Goal: Answer question/provide support: Share knowledge or assist other users

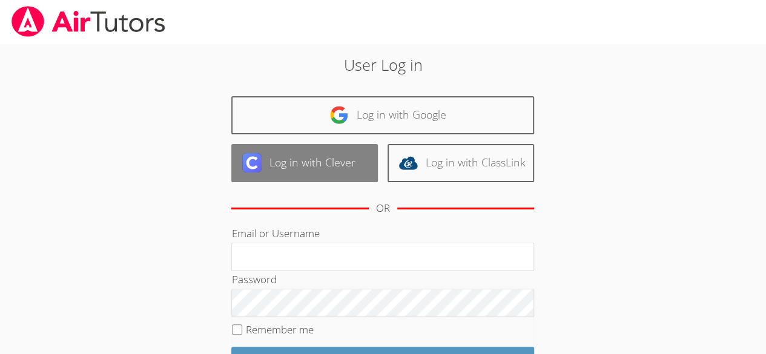
click at [346, 180] on link "Log in with Clever" at bounding box center [304, 163] width 146 height 38
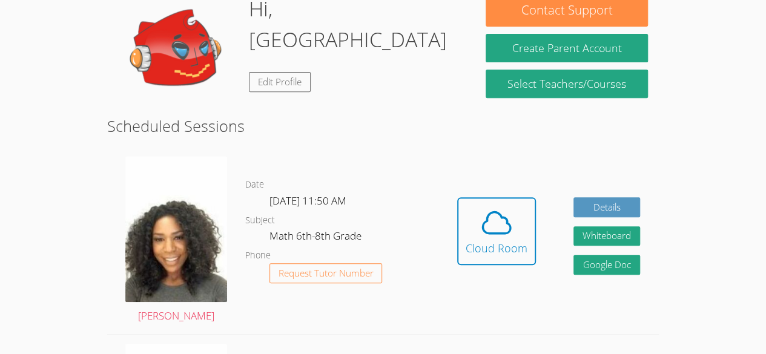
scroll to position [203, 0]
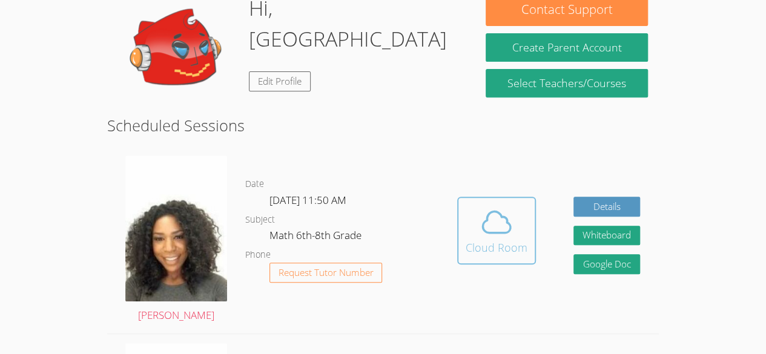
click at [495, 234] on icon at bounding box center [496, 222] width 34 height 34
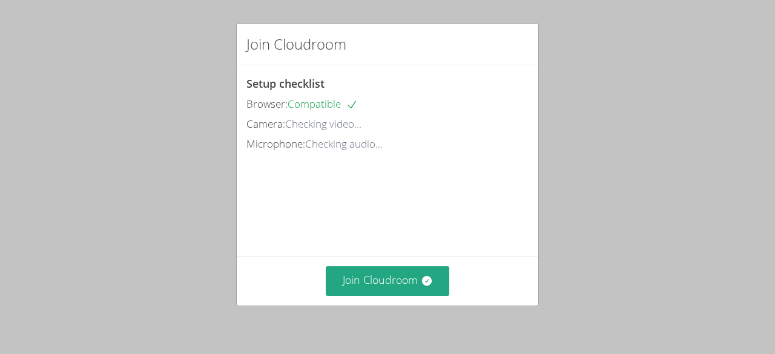
click at [370, 262] on div "Join Cloudroom" at bounding box center [387, 281] width 301 height 50
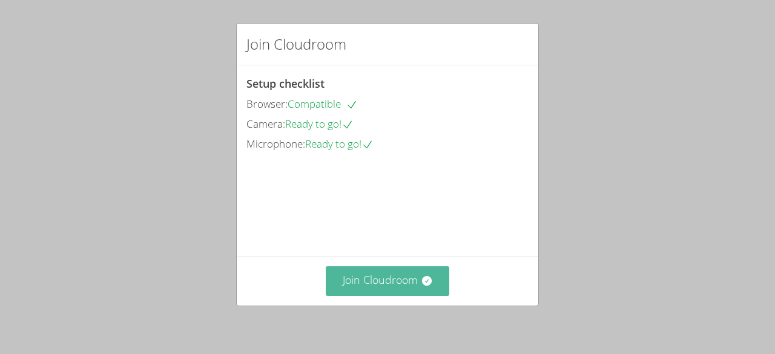
click at [361, 278] on button "Join Cloudroom" at bounding box center [388, 281] width 124 height 30
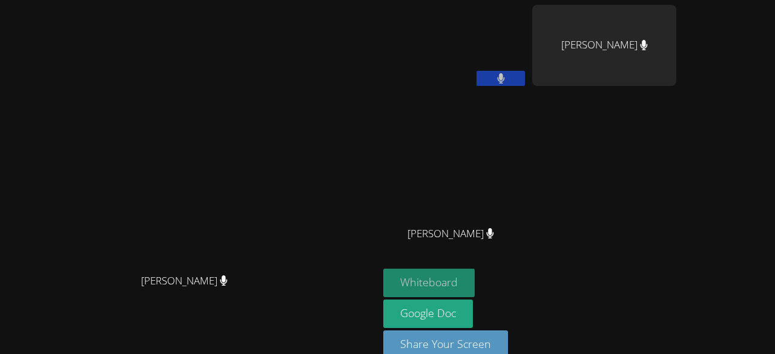
click at [475, 295] on button "Whiteboard" at bounding box center [428, 283] width 91 height 28
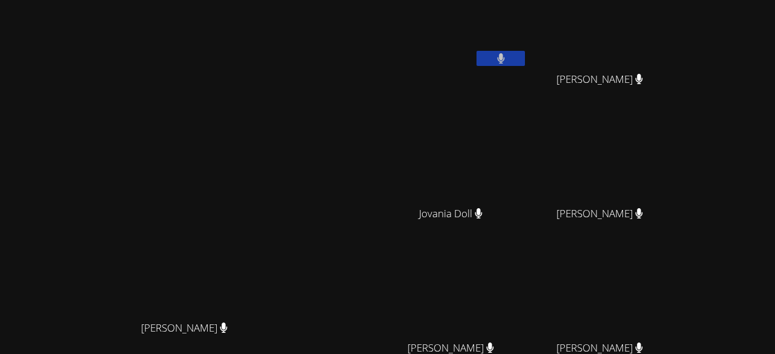
scroll to position [19, 0]
click at [280, 182] on video at bounding box center [190, 212] width 182 height 208
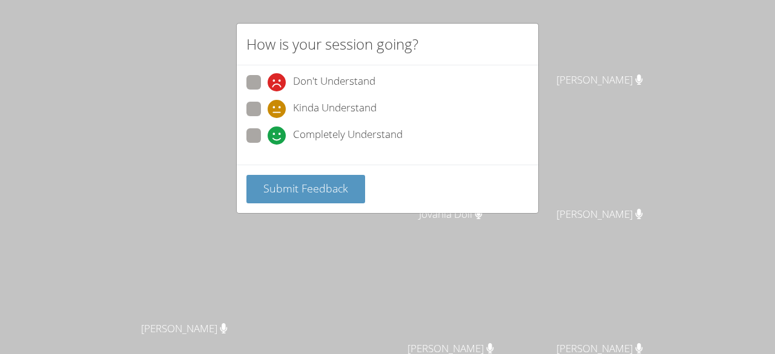
click at [268, 137] on icon at bounding box center [277, 136] width 18 height 18
click at [268, 137] on input "Completely Understand" at bounding box center [273, 133] width 10 height 10
radio input "true"
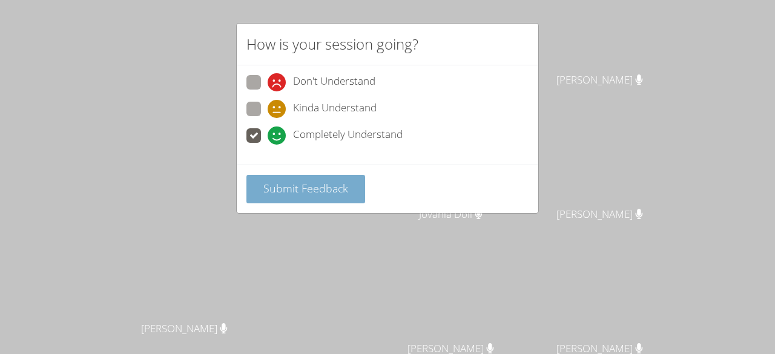
click at [292, 175] on button "Submit Feedback" at bounding box center [305, 189] width 119 height 28
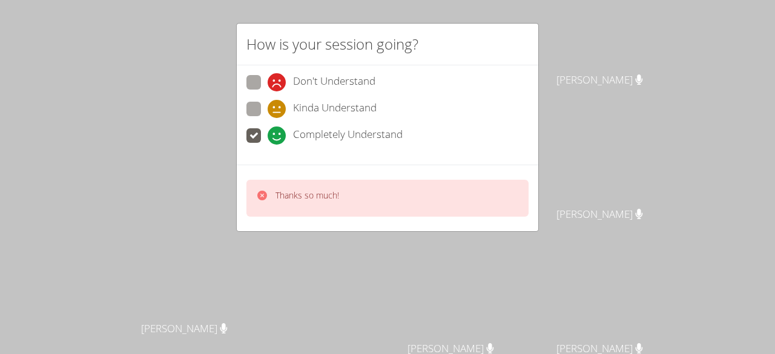
click at [267, 209] on div "Thanks so much!" at bounding box center [387, 198] width 282 height 37
click at [273, 162] on div "Don't Understand Kinda Understand Completely Understand" at bounding box center [387, 114] width 301 height 99
click at [227, 182] on div "How is your session going? Don't Understand Kinda Understand Completely Underst…" at bounding box center [387, 177] width 775 height 354
click at [137, 185] on div "How is your session going? Don't Understand Kinda Understand Completely Underst…" at bounding box center [387, 177] width 775 height 354
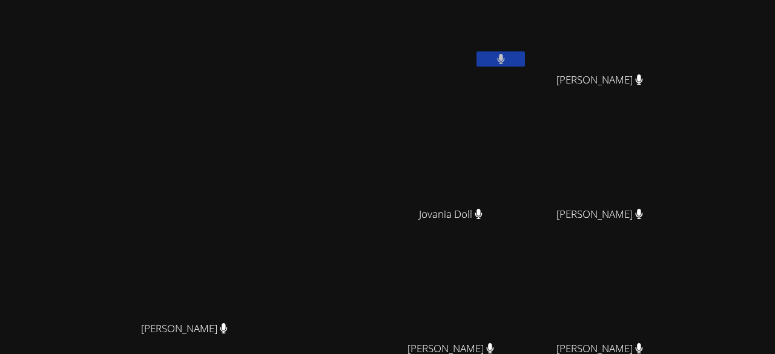
click at [112, 168] on video at bounding box center [190, 212] width 182 height 208
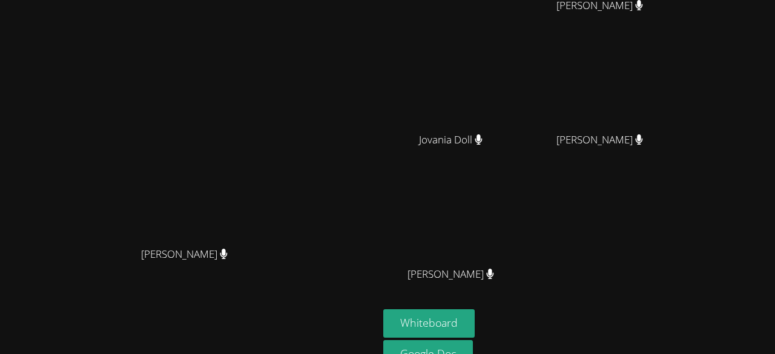
scroll to position [118, 0]
